Goal: Task Accomplishment & Management: Complete application form

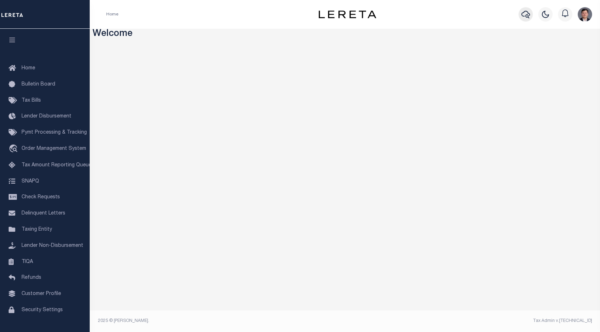
click at [524, 13] on icon "button" at bounding box center [526, 15] width 9 height 8
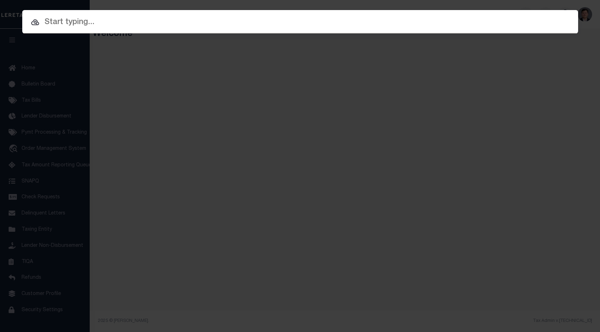
click at [328, 20] on input "text" at bounding box center [300, 22] width 556 height 13
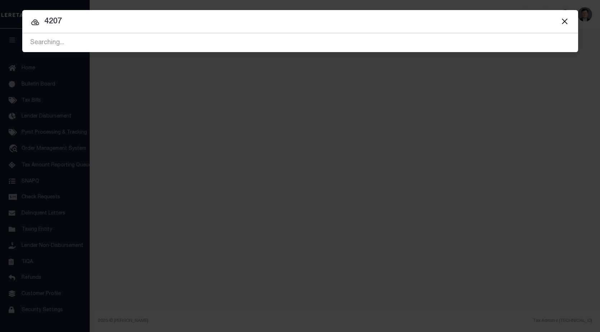
type input "4207"
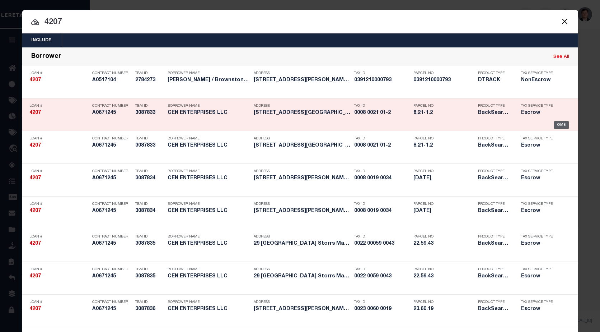
click at [563, 124] on div "OMS" at bounding box center [561, 125] width 15 height 8
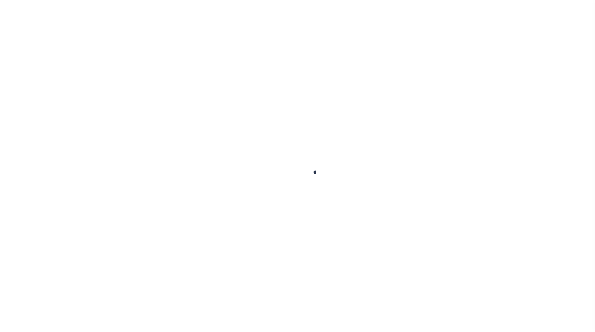
type input "4207"
type input "CEN ENTERPRISES LLC"
select select
type input "[STREET_ADDRESS][PERSON_NAME]"
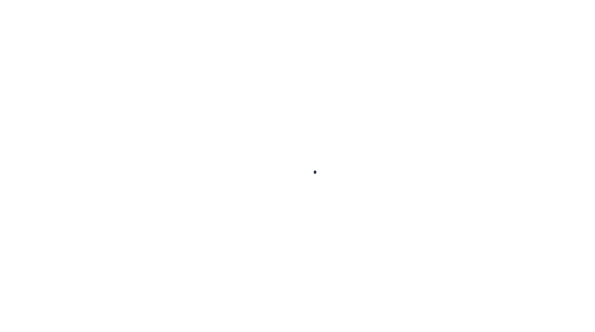
type input "[GEOGRAPHIC_DATA]"
select select "Escrow"
select select "25066"
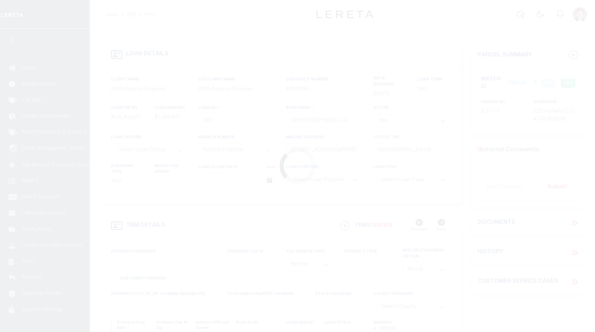
type input "[STREET_ADDRESS]"
type input "Storrs Mansfield,, CT 06268"
type input "a0k2L00001VHK7I"
type input "CT"
select select
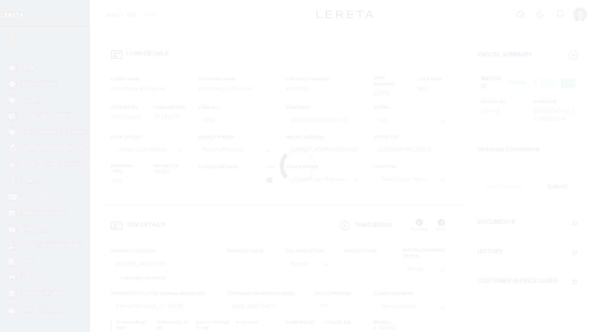
select select
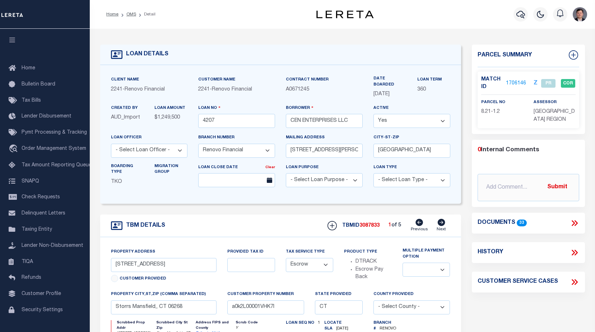
click at [441, 220] on icon at bounding box center [441, 222] width 8 height 7
type input "[STREET_ADDRESS]"
type input "a0k2L00001VJV5Q"
select select
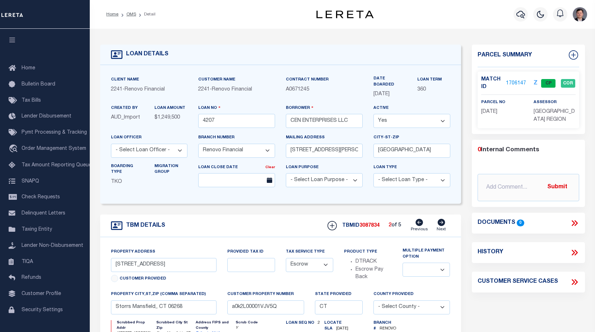
click at [441, 220] on icon at bounding box center [441, 222] width 8 height 7
type input "[STREET_ADDRESS]"
type input "a0k2L00001VJV5f"
select select
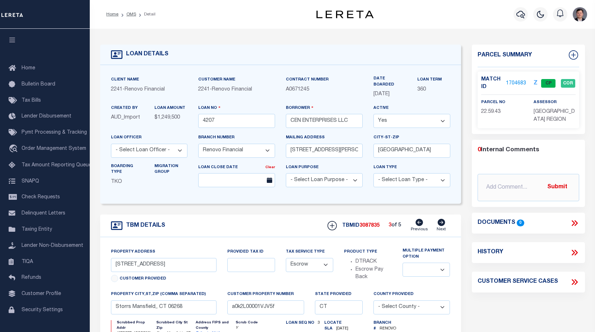
click at [441, 220] on icon at bounding box center [441, 222] width 8 height 7
type input "[STREET_ADDRESS]"
type input "a0k2L00001VJV22"
select select
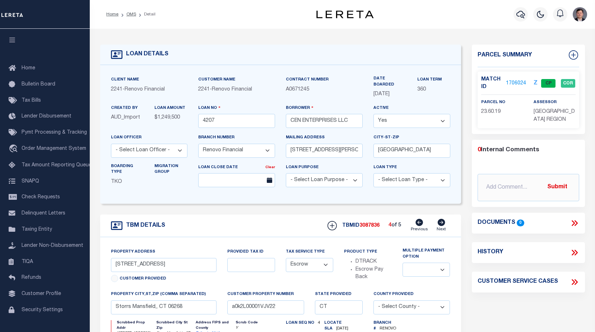
click at [441, 220] on icon at bounding box center [441, 222] width 8 height 7
type input "447 Middle Turnpike"
type input "a0k2L00001VJV2H"
select select
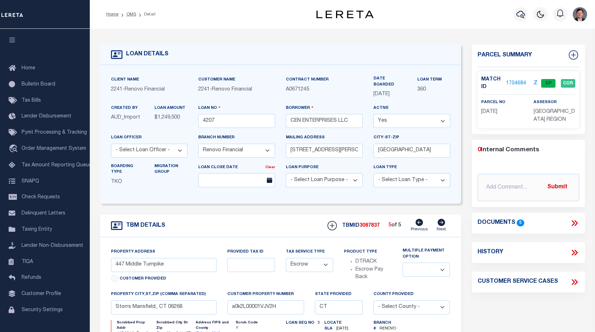
click at [441, 220] on icon at bounding box center [441, 222] width 8 height 7
click at [417, 220] on icon at bounding box center [419, 222] width 8 height 7
type input "[STREET_ADDRESS]"
type input "a0k2L00001VJV22"
select select
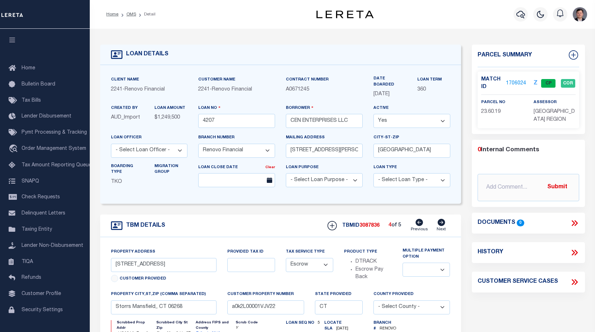
select select
click at [417, 220] on icon at bounding box center [419, 222] width 8 height 7
type input "[STREET_ADDRESS]"
type input "a0k2L00001VJV5f"
select select
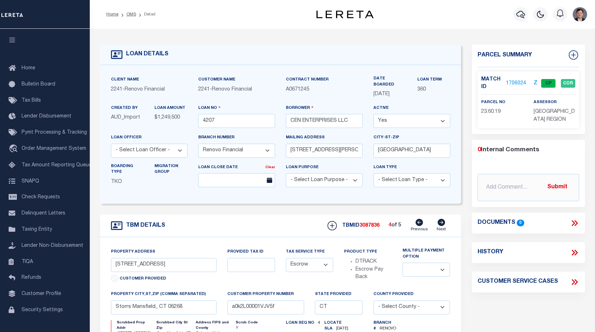
select select
click at [417, 220] on icon at bounding box center [419, 222] width 8 height 7
type input "[STREET_ADDRESS]"
type input "a0k2L00001VJV5Q"
select select
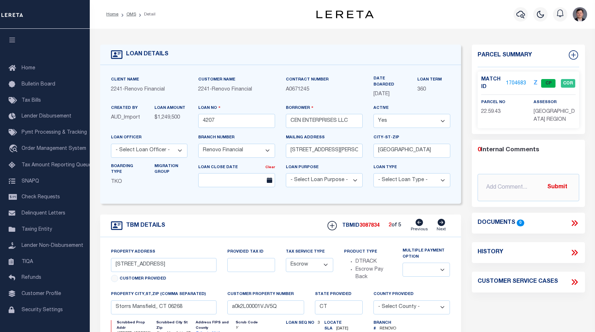
select select
click at [417, 220] on icon at bounding box center [419, 222] width 8 height 7
type input "[STREET_ADDRESS]"
type input "a0k2L00001VHK7I"
select select
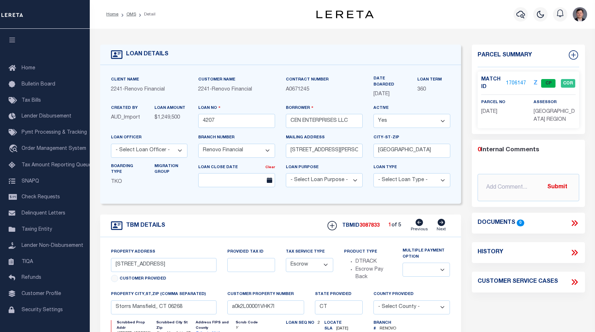
select select
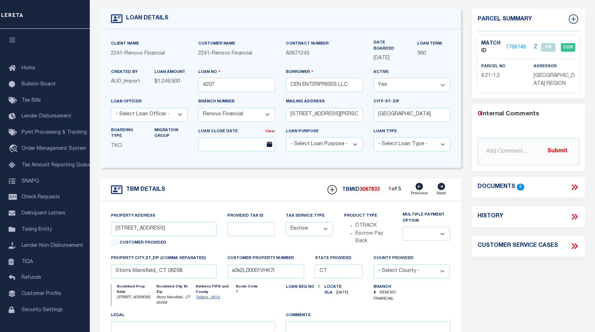
click at [519, 47] on link "1706146" at bounding box center [516, 48] width 20 height 8
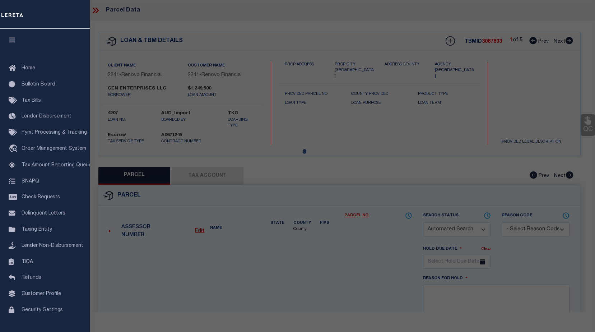
checkbox input "false"
select select "PR"
select select "RLS"
type input "CEN ENTS LLC"
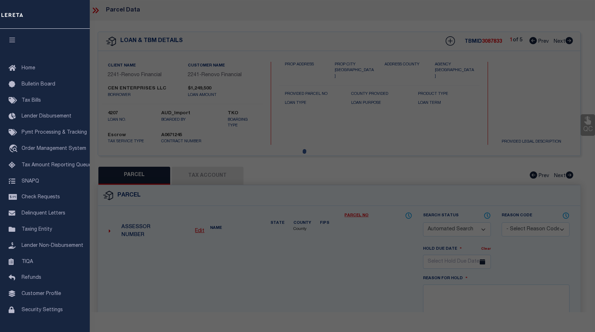
type input "8/ 21/ 1-2/ /"
select select "AGF"
select select "ADD"
type input "[STREET_ADDRESS]"
type input "STORRS MANSFIELD CT 06268"
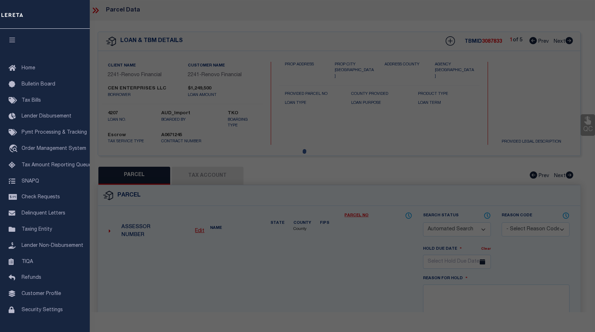
type textarea "LOT:1-2 BLK:21 CITY/[GEOGRAPHIC_DATA]/TWP:[GEOGRAPHIC_DATA]"
type textarea "Parcel released per customer's [DATE] file. MLC [DATE]"
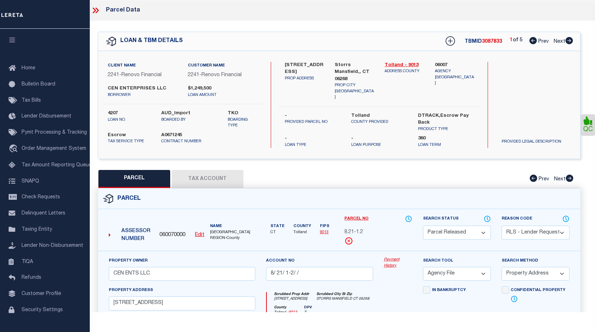
click at [217, 176] on button "Tax Account" at bounding box center [208, 179] width 72 height 18
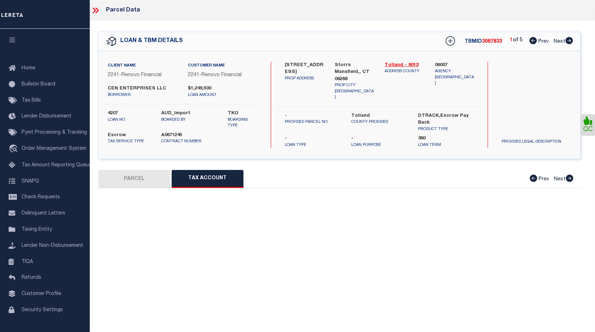
select select "100"
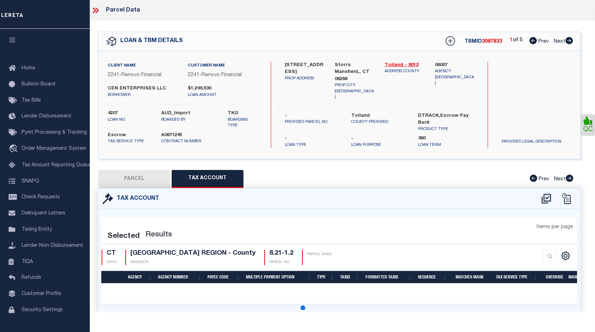
select select "100"
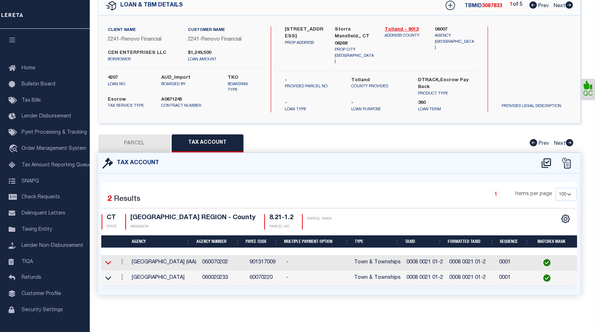
click at [108, 266] on icon at bounding box center [108, 263] width 6 height 8
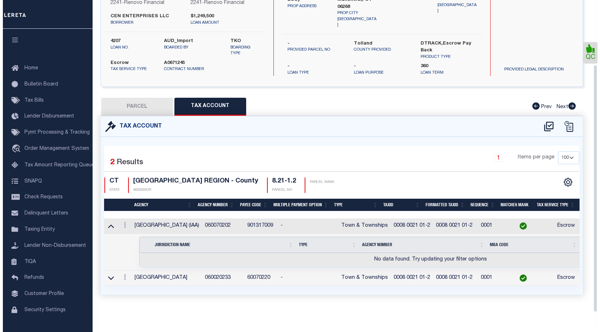
scroll to position [72, 0]
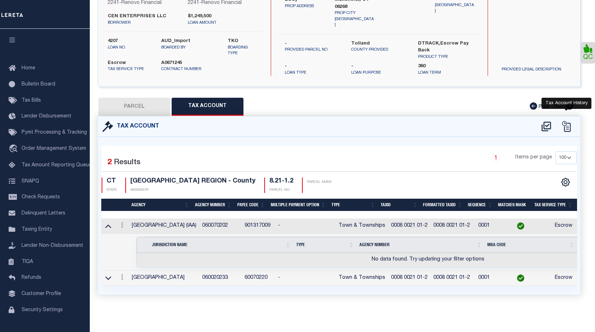
click at [565, 121] on icon at bounding box center [566, 126] width 11 height 11
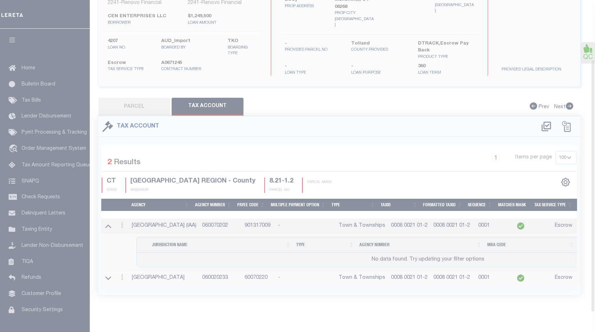
scroll to position [73, 0]
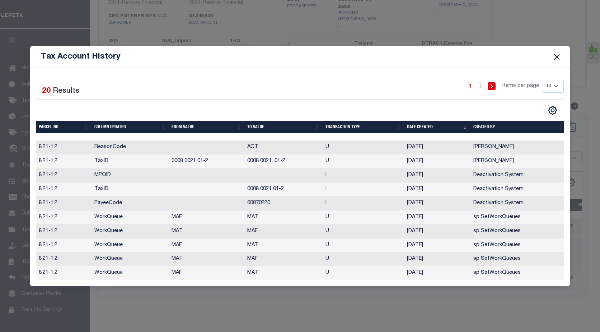
click at [494, 84] on icon at bounding box center [491, 86] width 3 height 4
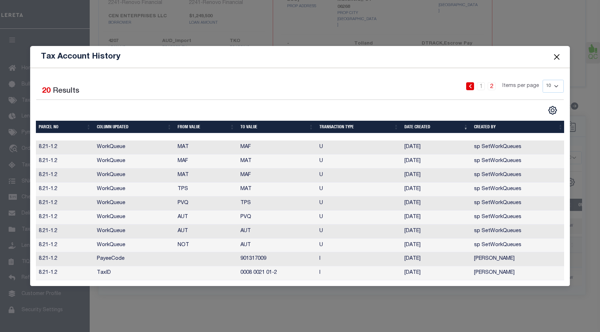
click at [471, 84] on icon at bounding box center [470, 86] width 3 height 4
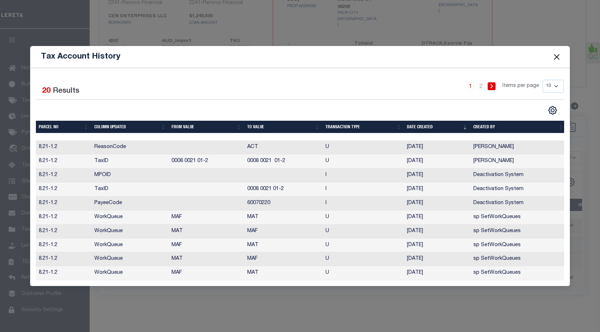
click at [559, 54] on button "Close" at bounding box center [556, 56] width 9 height 9
